Goal: Task Accomplishment & Management: Manage account settings

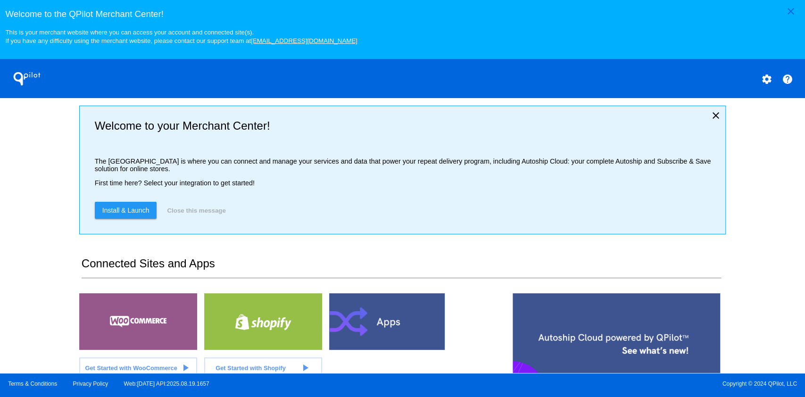
scroll to position [189, 0]
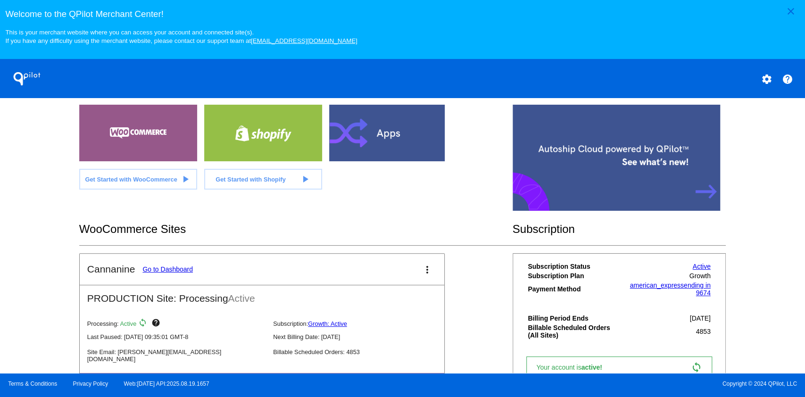
click at [181, 263] on mat-card-header "Cannanine Go to Dashboard more_vert" at bounding box center [262, 269] width 365 height 31
click at [181, 266] on mat-card-title "Cannanine Go to Dashboard" at bounding box center [140, 269] width 106 height 11
click at [178, 266] on mat-card-title "Cannanine Go to Dashboard" at bounding box center [140, 269] width 106 height 11
click at [179, 266] on link "Go to Dashboard" at bounding box center [167, 270] width 50 height 8
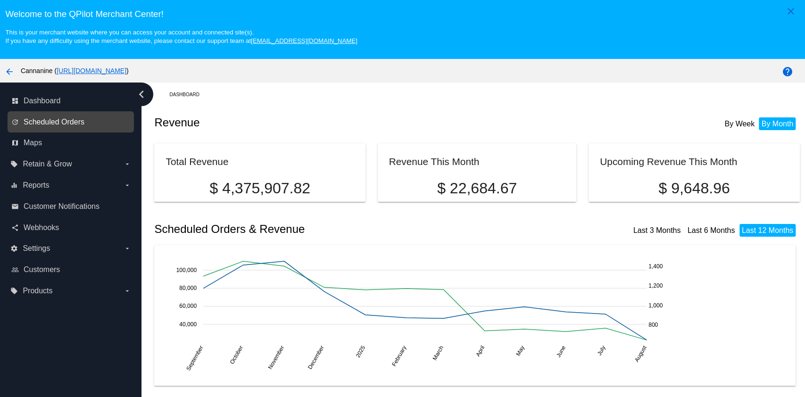
click at [67, 119] on span "Scheduled Orders" at bounding box center [54, 122] width 61 height 8
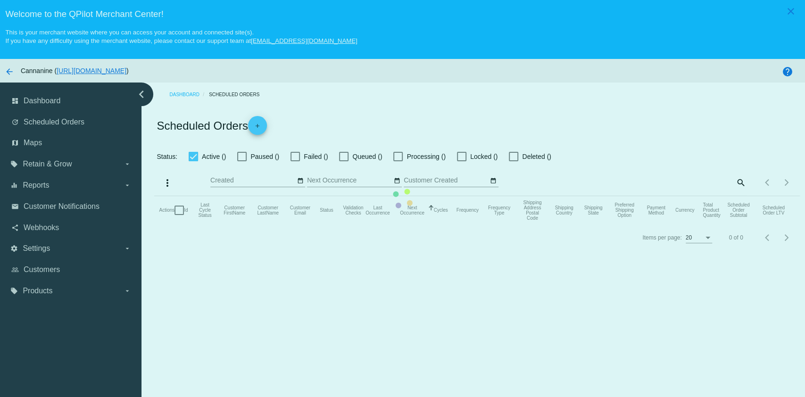
checkbox input "true"
